Goal: Task Accomplishment & Management: Use online tool/utility

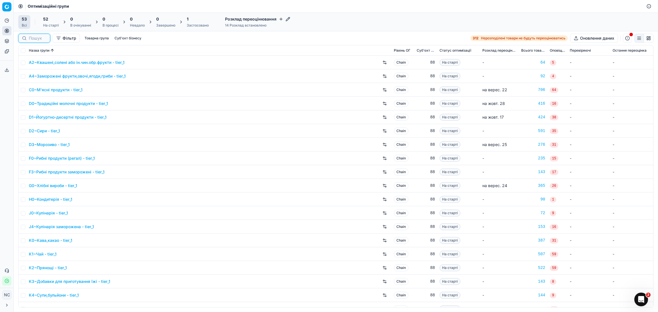
click at [40, 38] on input at bounding box center [38, 38] width 18 height 6
paste input "KC~Горіхи, сухофрукти, насіння"
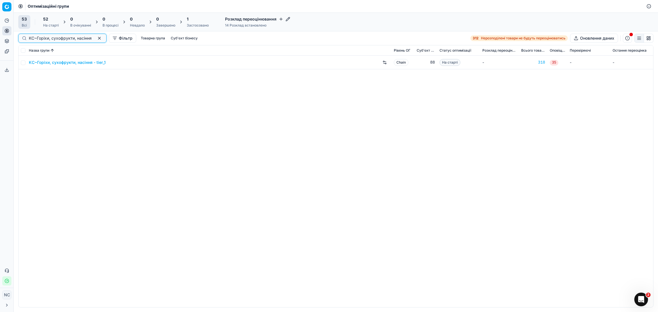
scroll to position [0, 10]
type input "KC~Горіхи, сухофрукти, насіння"
click at [45, 64] on link "KC~Горіхи, сухофрукти, насіння - tier_1" at bounding box center [67, 63] width 77 height 6
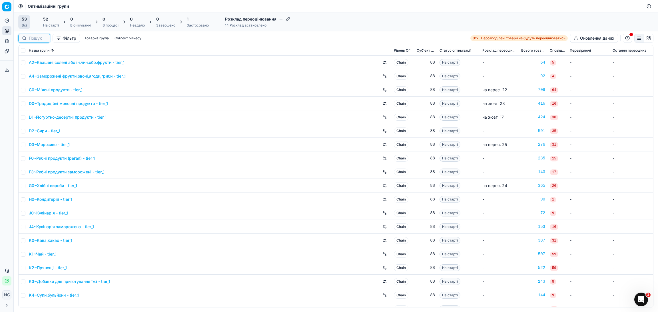
click at [40, 38] on input at bounding box center [38, 38] width 18 height 6
paste input "KC~Горіхи, сухофрукти, насіння"
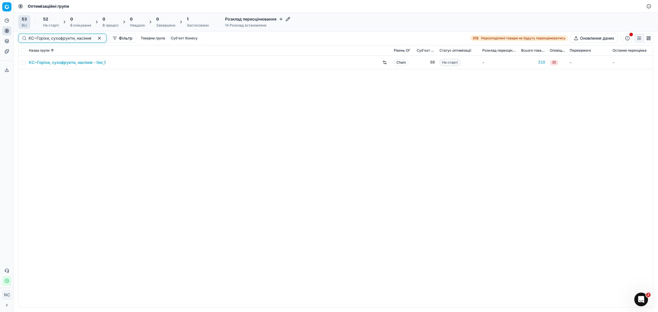
type input "KC~Горіхи, сухофрукти, насіння"
click at [24, 63] on input "checkbox" at bounding box center [23, 63] width 5 height 5
checkbox input "true"
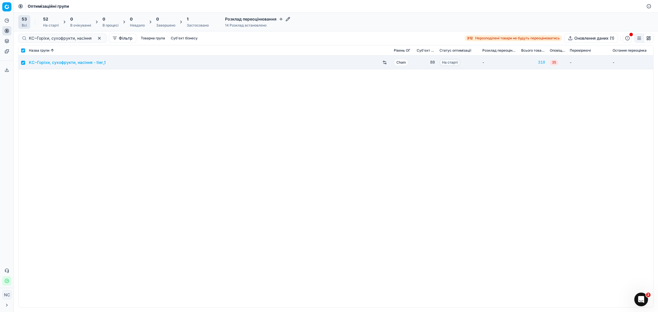
click at [56, 22] on div "52 На старті" at bounding box center [51, 21] width 16 height 11
click at [69, 22] on button "Почати (1)" at bounding box center [74, 21] width 27 height 9
checkbox input "false"
